Goal: Task Accomplishment & Management: Manage account settings

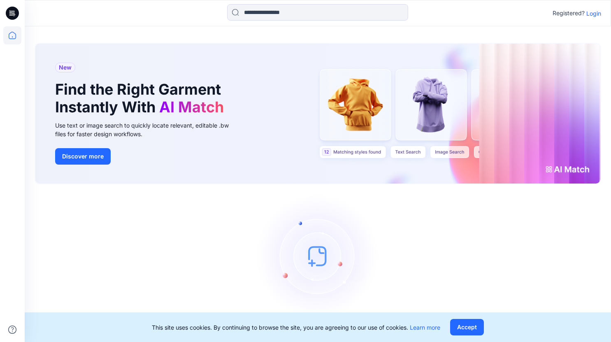
click at [593, 14] on p "Login" at bounding box center [593, 13] width 15 height 9
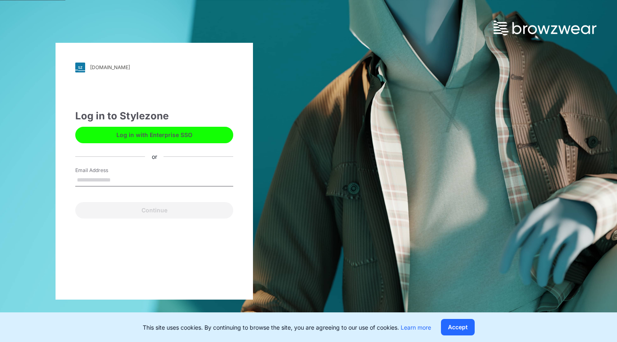
click at [106, 181] on input "Email Address" at bounding box center [154, 180] width 158 height 12
type input "**********"
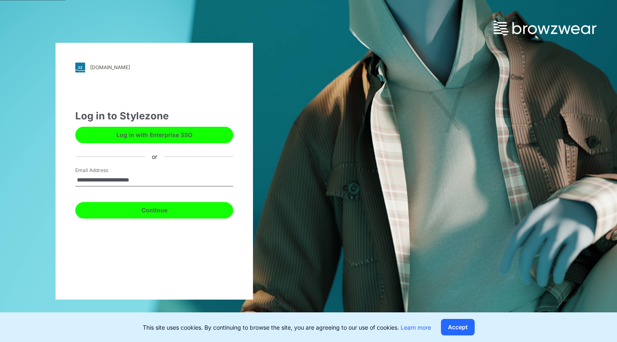
click at [147, 211] on button "Continue" at bounding box center [154, 210] width 158 height 16
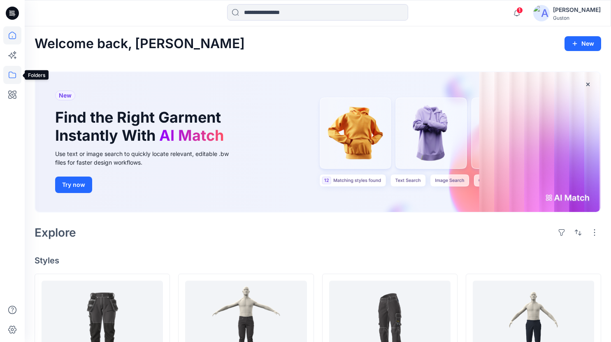
click at [8, 73] on icon at bounding box center [12, 75] width 18 height 18
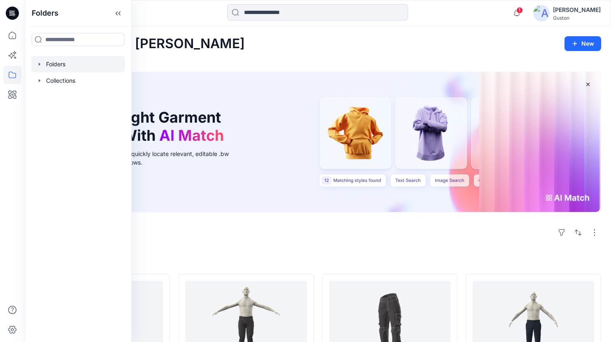
click at [51, 65] on div at bounding box center [78, 64] width 94 height 16
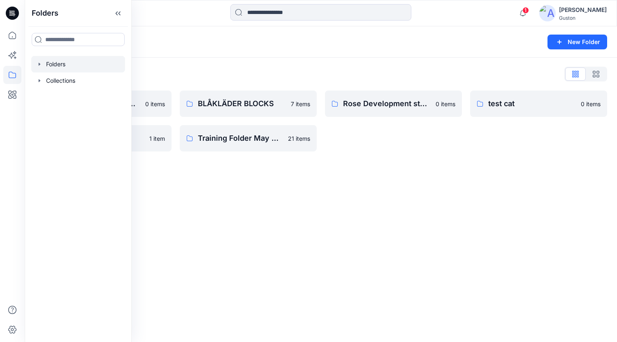
click at [194, 66] on div "Folders List Avatars and measurement lists 0 items Test-Parent 1 item BLÅKLÄDER…" at bounding box center [321, 110] width 592 height 104
